Goal: Find specific page/section

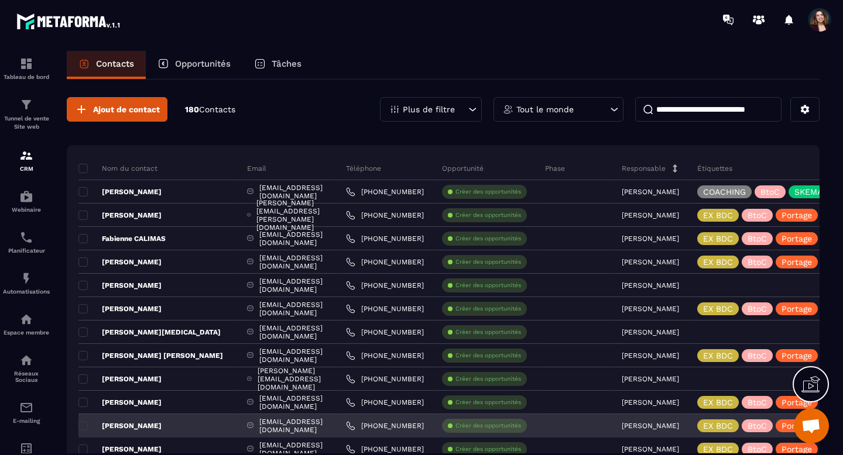
scroll to position [7559, 0]
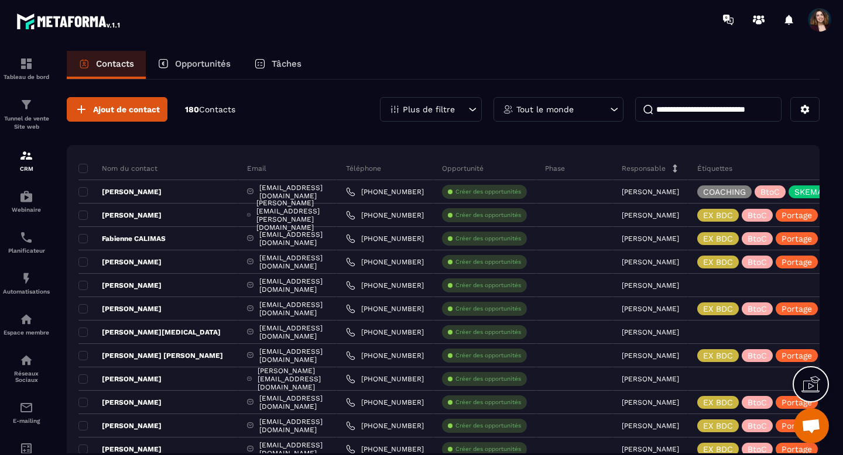
click at [812, 422] on span "Ouvrir le chat" at bounding box center [810, 427] width 19 height 16
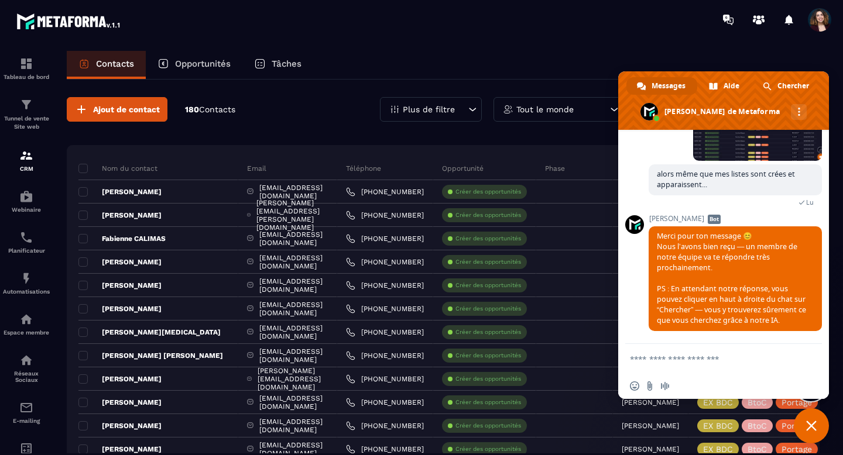
click at [816, 427] on span "Fermer le chat" at bounding box center [811, 426] width 11 height 11
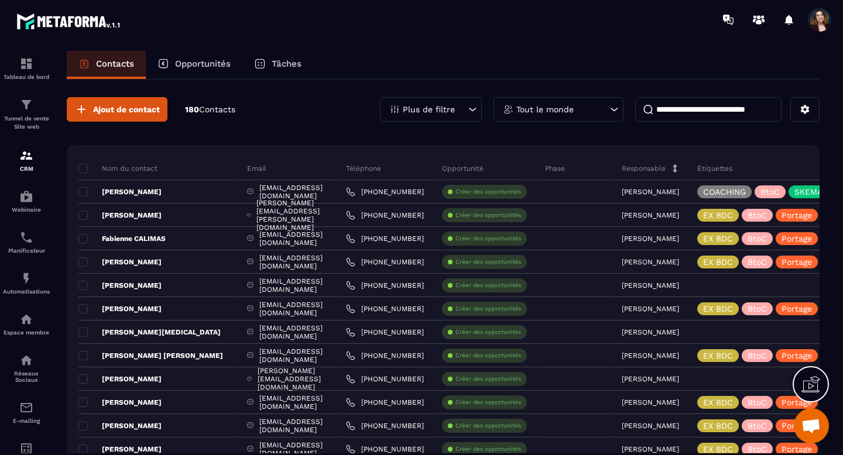
click at [472, 108] on icon at bounding box center [472, 110] width 12 height 12
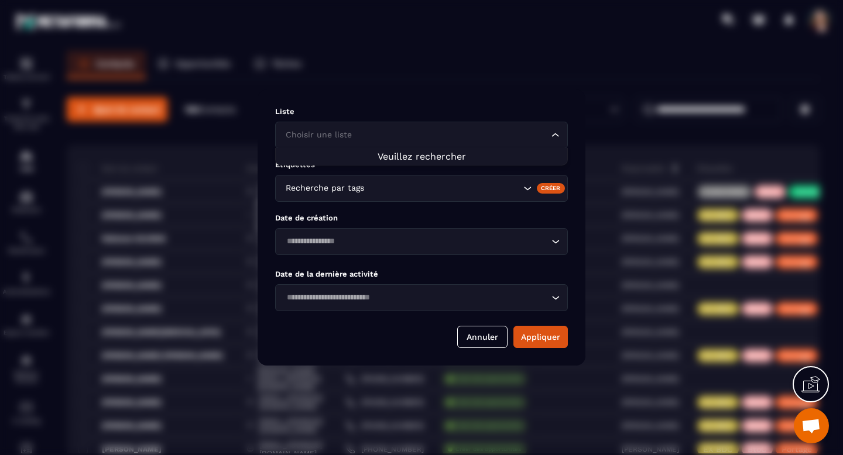
click at [549, 138] on div "Choisir une liste" at bounding box center [415, 135] width 268 height 13
click at [552, 138] on icon "Search for option" at bounding box center [555, 135] width 12 height 12
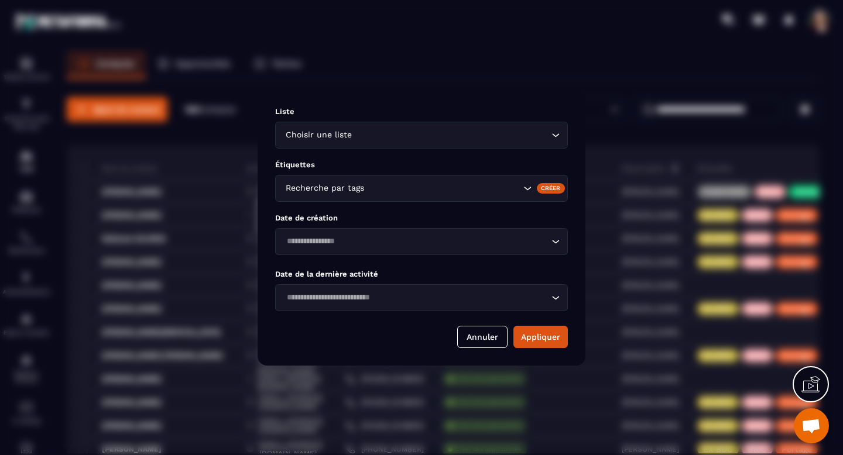
click at [552, 138] on icon "Search for option" at bounding box center [555, 135] width 12 height 12
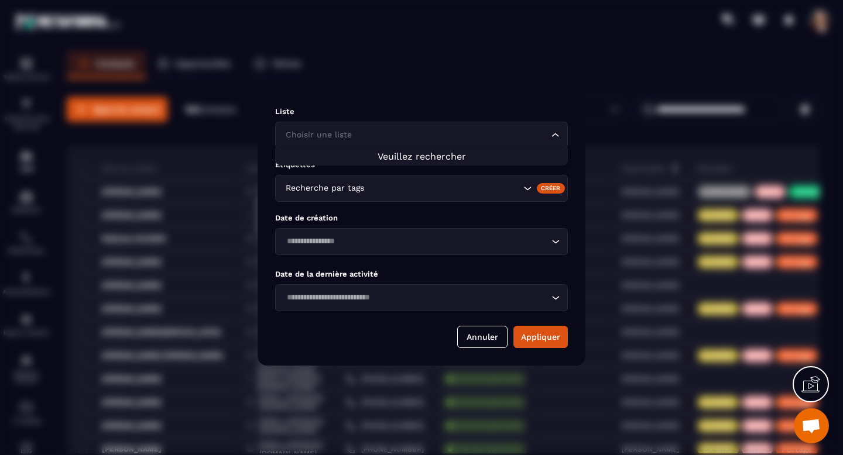
click at [552, 138] on icon "Search for option" at bounding box center [555, 135] width 12 height 12
click at [461, 157] on span "Veuillez rechercher" at bounding box center [421, 156] width 88 height 11
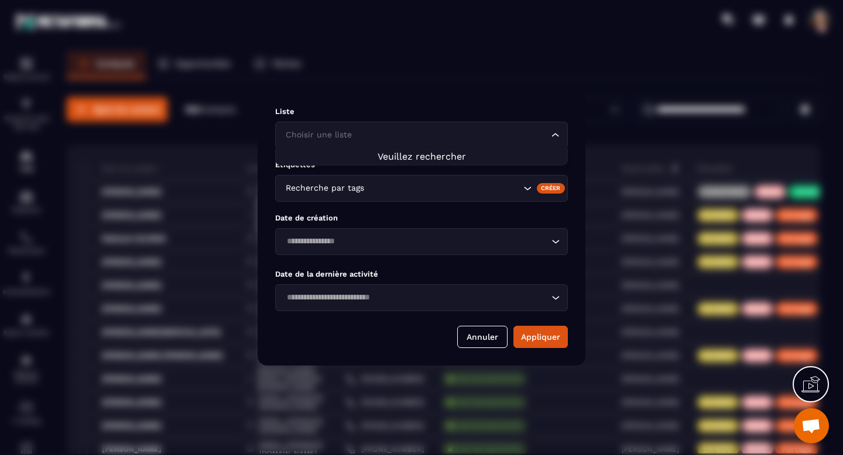
click at [461, 157] on span "Veuillez rechercher" at bounding box center [421, 156] width 88 height 11
click at [480, 336] on button "Annuler" at bounding box center [482, 337] width 50 height 22
